Goal: Information Seeking & Learning: Learn about a topic

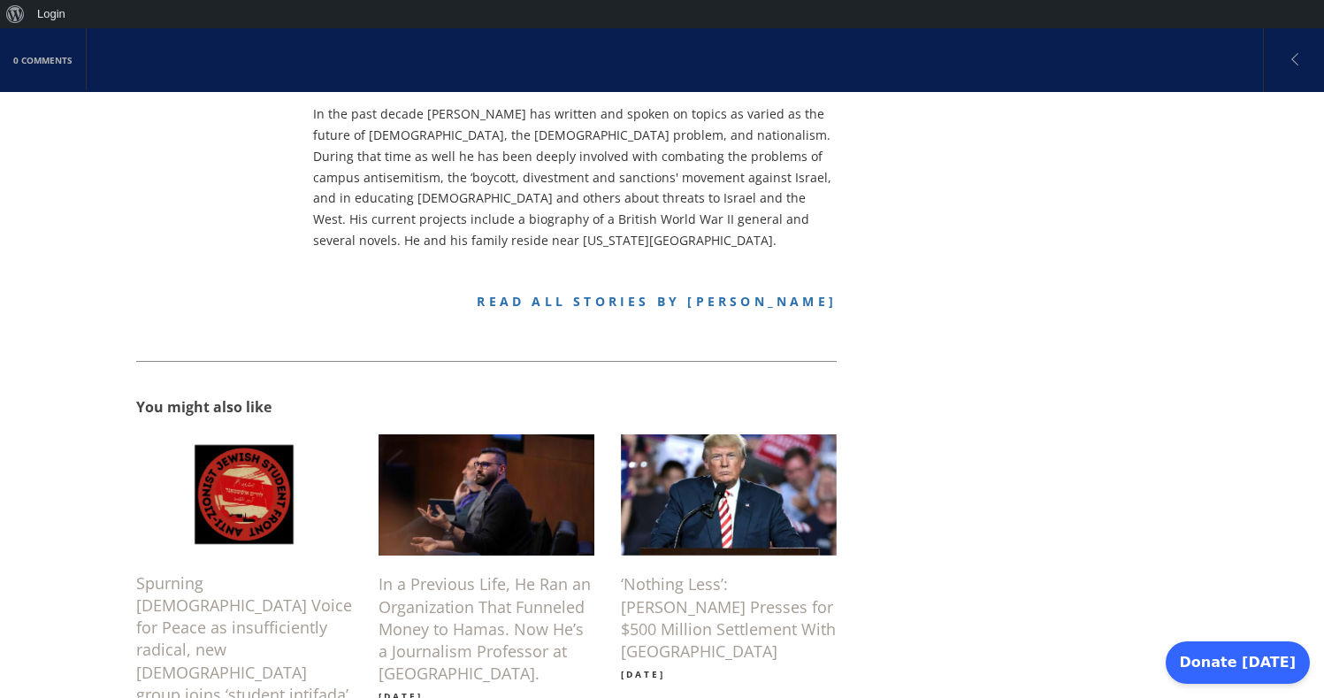
scroll to position [1061, 0]
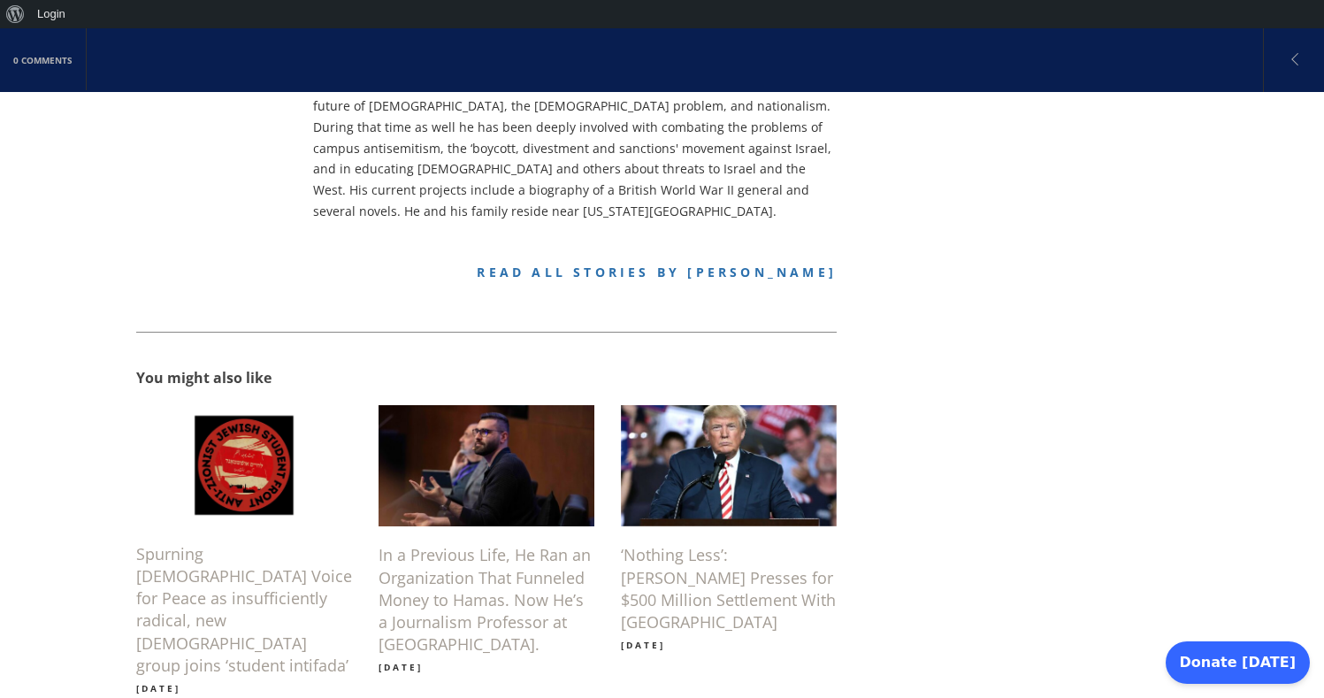
click at [477, 445] on img at bounding box center [485, 466] width 241 height 136
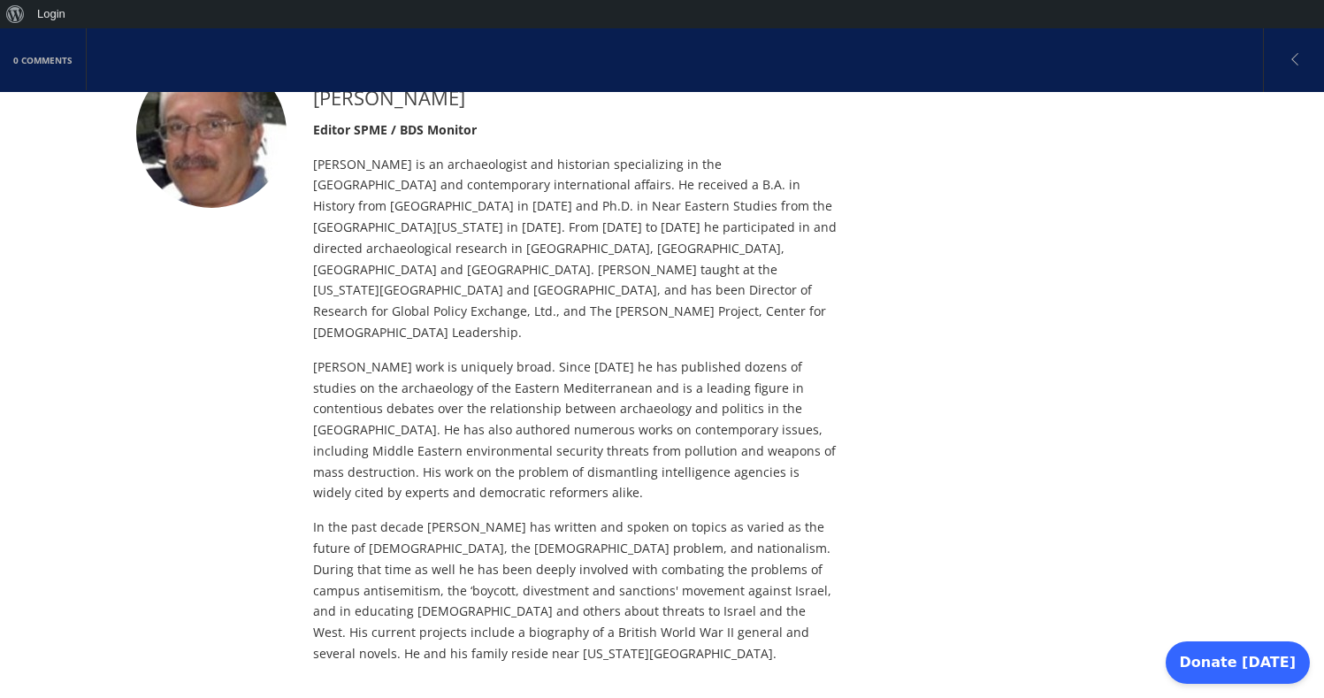
scroll to position [706, 0]
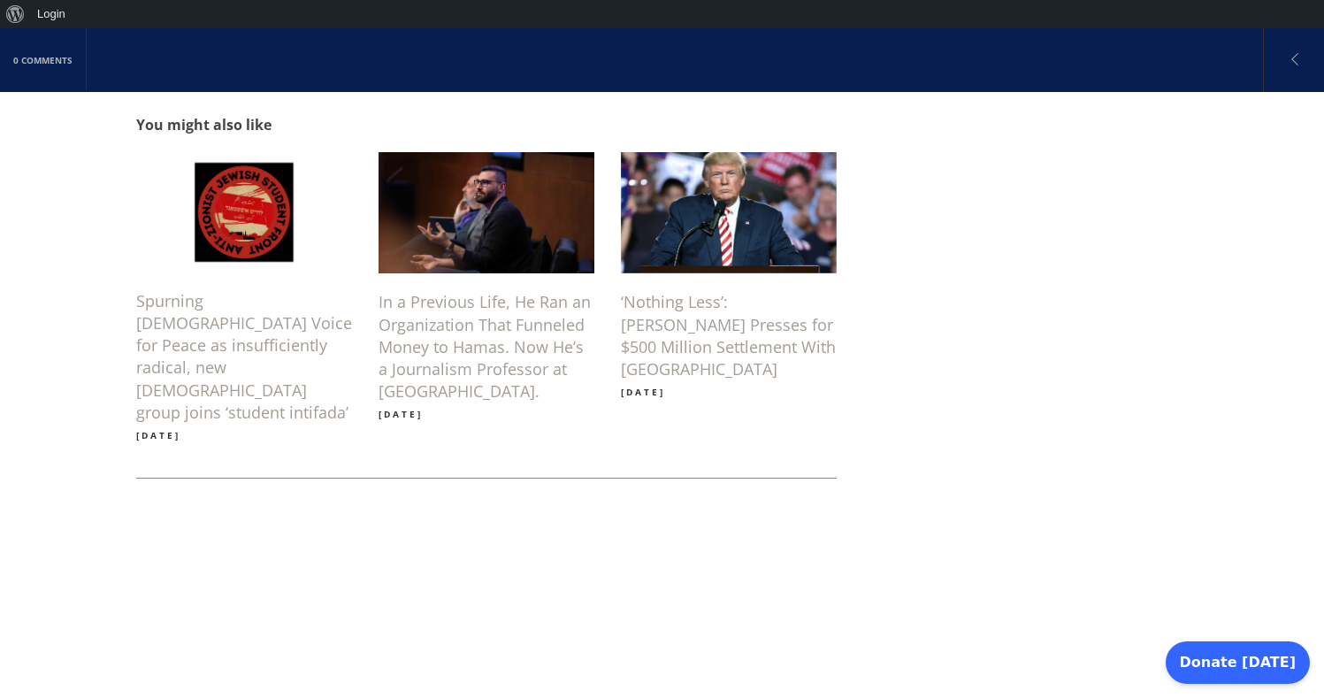
scroll to position [1326, 0]
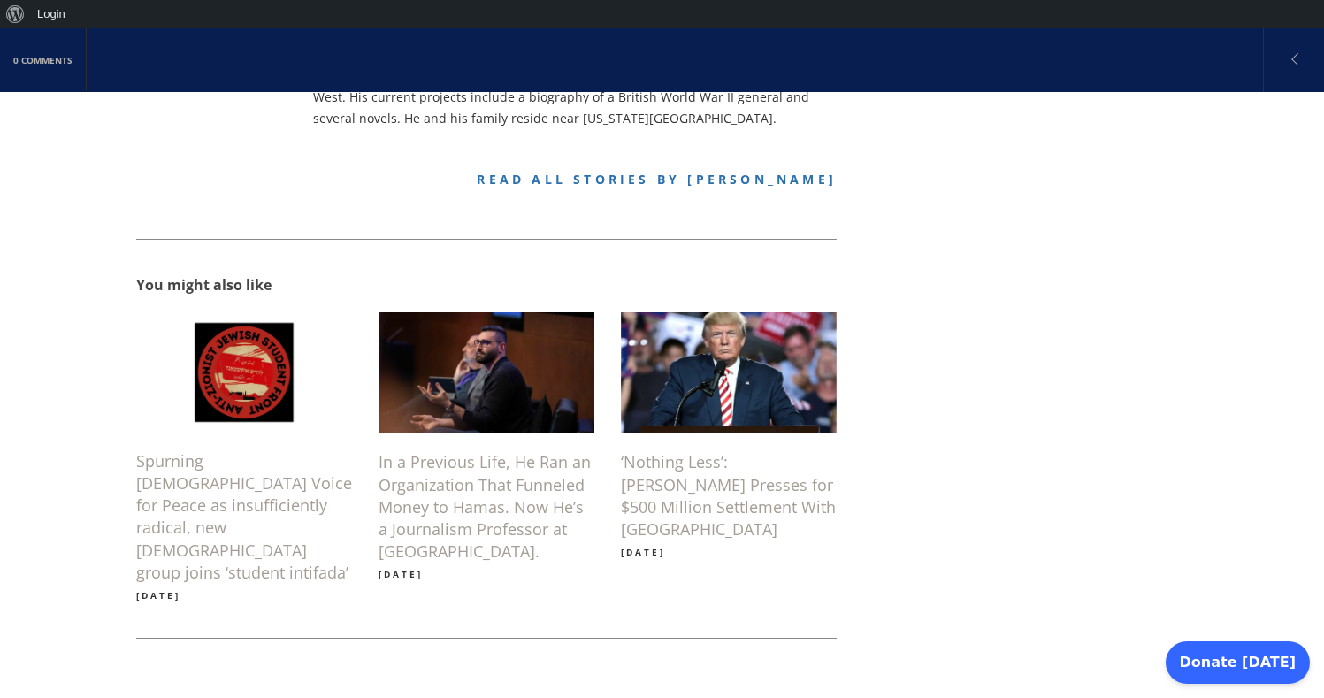
scroll to position [1061, 0]
